Goal: Information Seeking & Learning: Learn about a topic

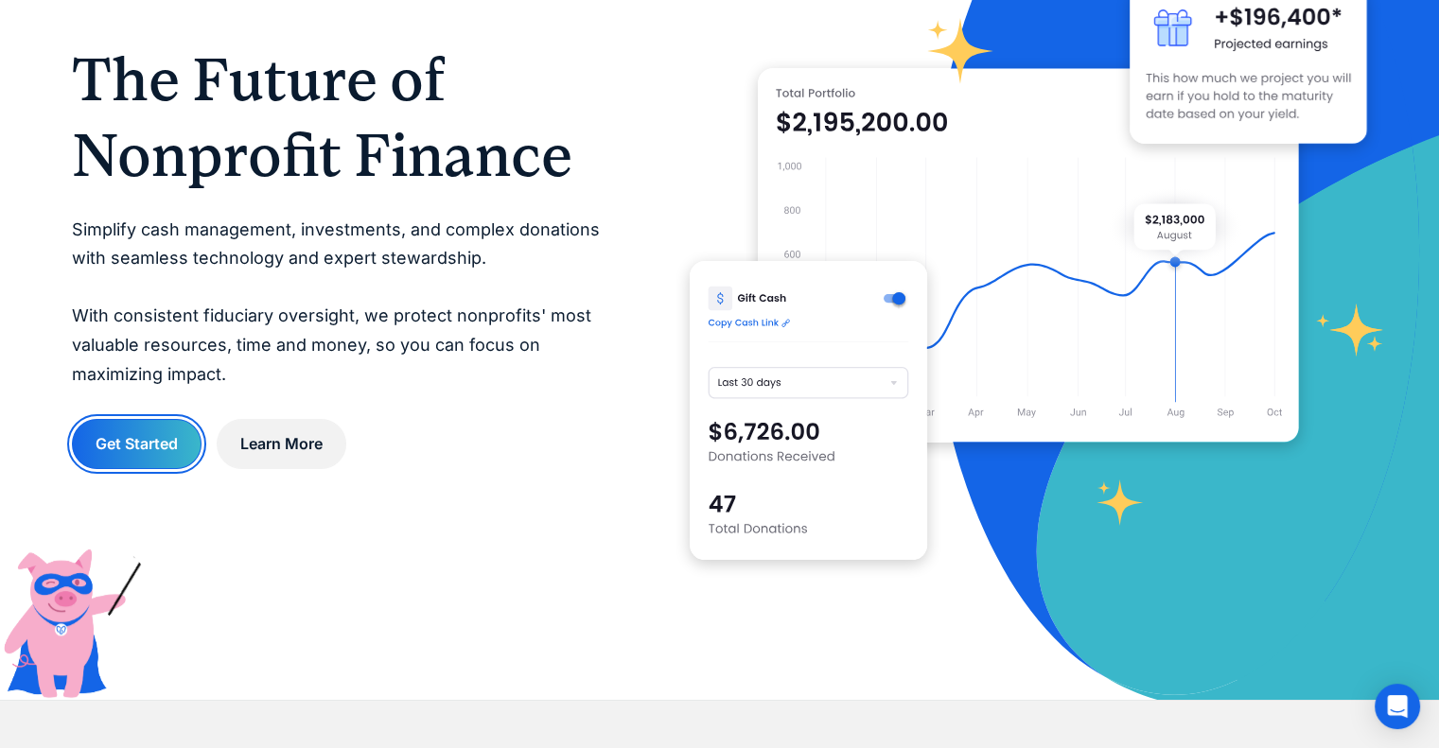
click at [151, 449] on link "Get Started" at bounding box center [137, 444] width 130 height 50
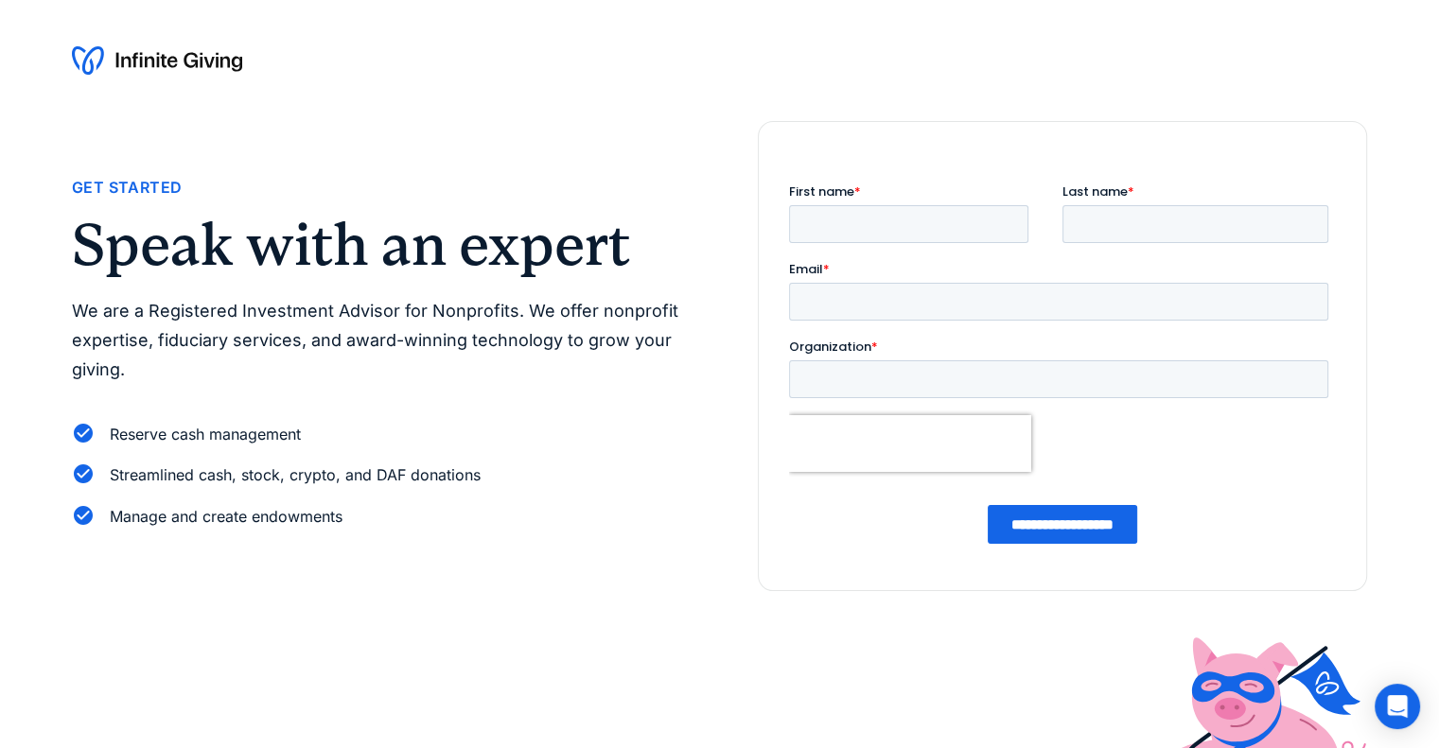
click at [180, 33] on div at bounding box center [719, 60] width 1439 height 121
click at [174, 69] on img at bounding box center [157, 60] width 170 height 30
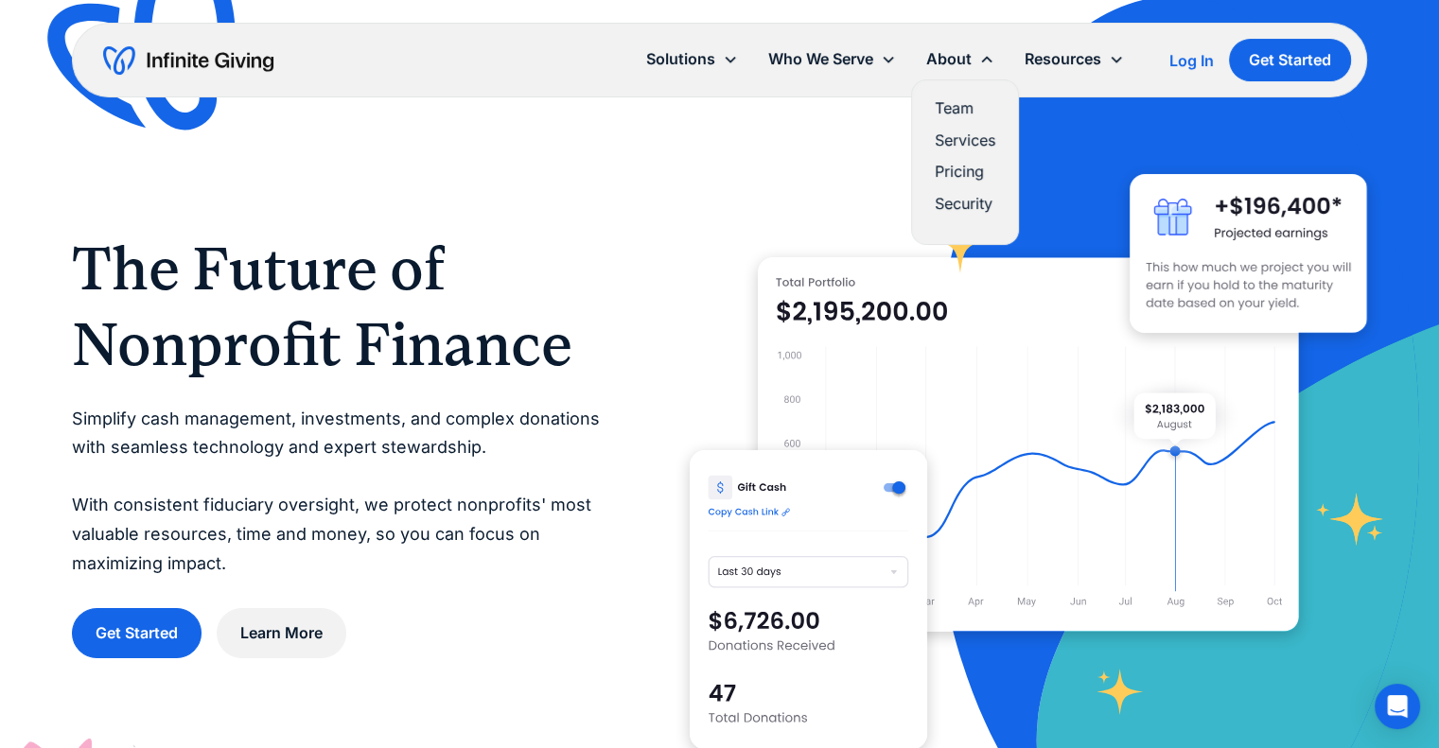
click at [950, 171] on link "Pricing" at bounding box center [965, 172] width 61 height 26
